Goal: Information Seeking & Learning: Learn about a topic

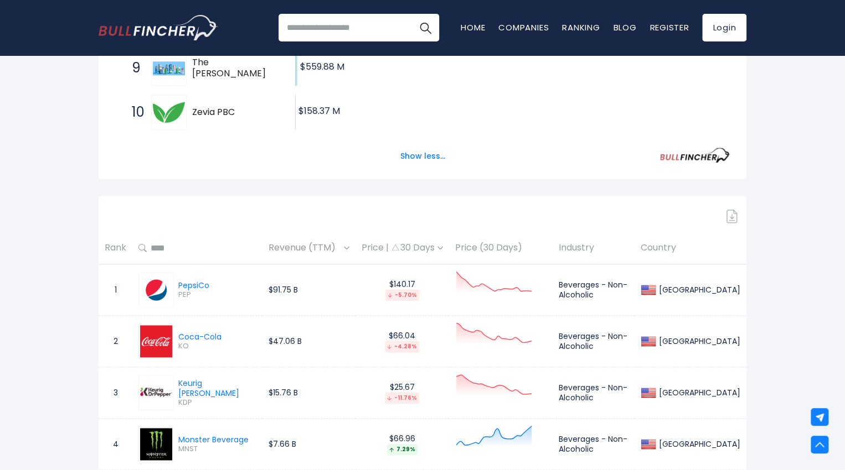
scroll to position [586, 0]
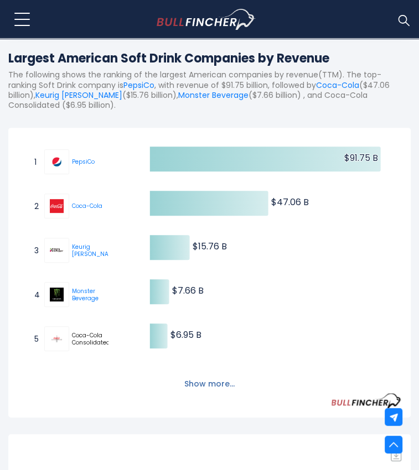
click at [221, 375] on button "Show more..." at bounding box center [210, 384] width 64 height 18
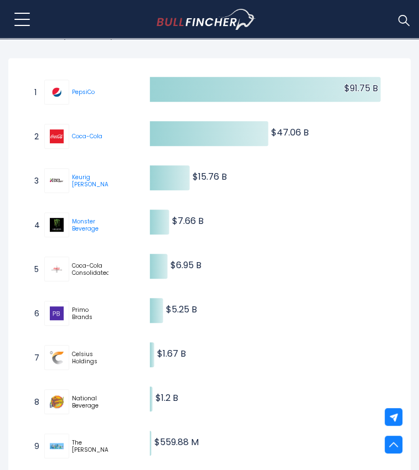
scroll to position [241, 0]
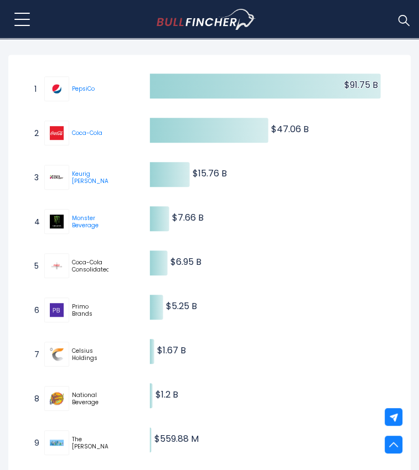
click at [262, 170] on icon "Created with Highcharts 12.1.2 $91.75 B ​ $91.75 B $47.06 B ​ $47.06 B $15.76 B…" at bounding box center [210, 285] width 384 height 443
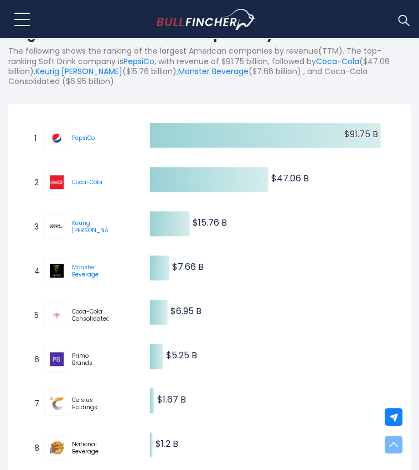
scroll to position [0, 0]
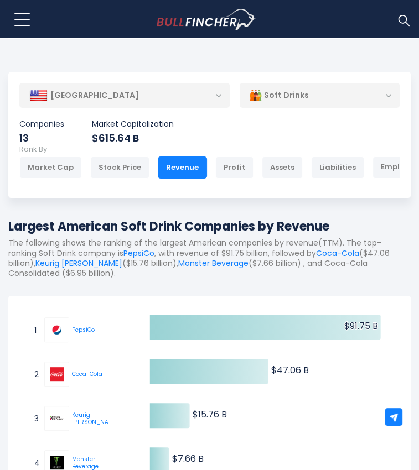
click at [80, 98] on div "[GEOGRAPHIC_DATA]" at bounding box center [124, 96] width 210 height 24
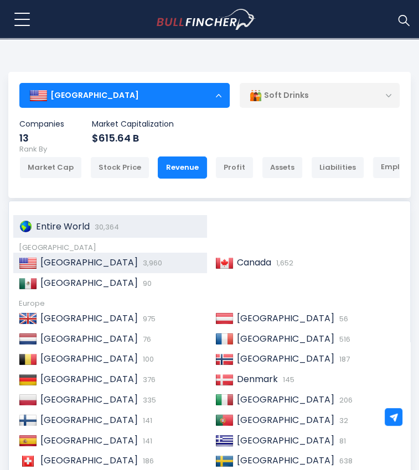
click at [99, 222] on span "30,364" at bounding box center [105, 227] width 27 height 11
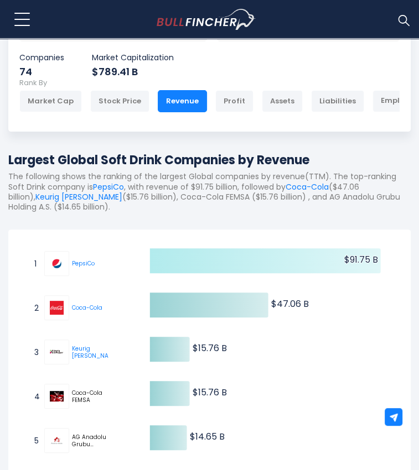
scroll to position [66, 0]
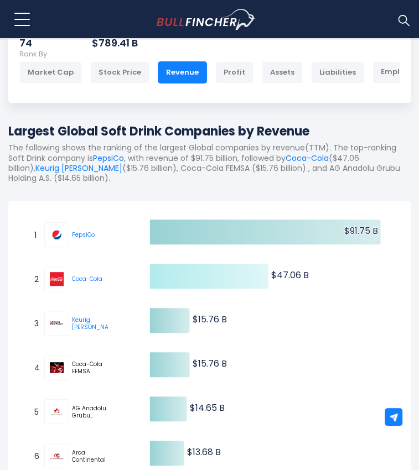
scroll to position [0, 0]
